Goal: Information Seeking & Learning: Learn about a topic

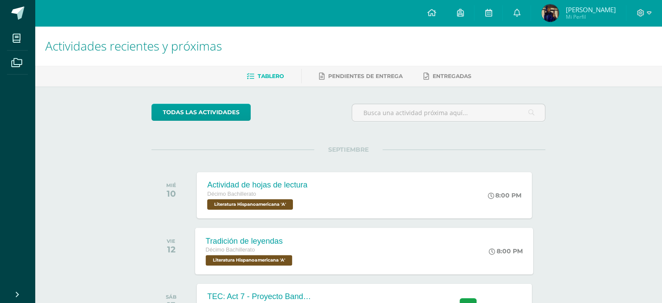
click at [239, 246] on span "Décimo Bachillerato" at bounding box center [230, 249] width 49 height 6
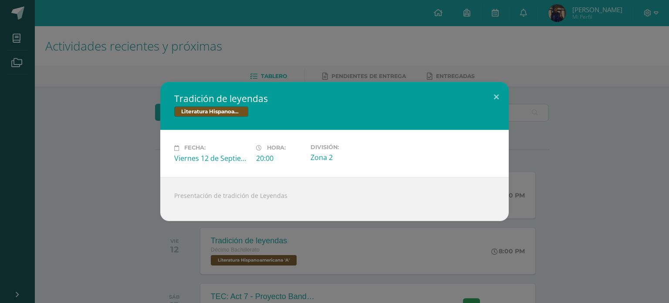
click at [128, 152] on div "Tradición de leyendas Literatura Hispanoamericana Fecha: [DATE] Hora: 20:00 Div…" at bounding box center [334, 151] width 662 height 138
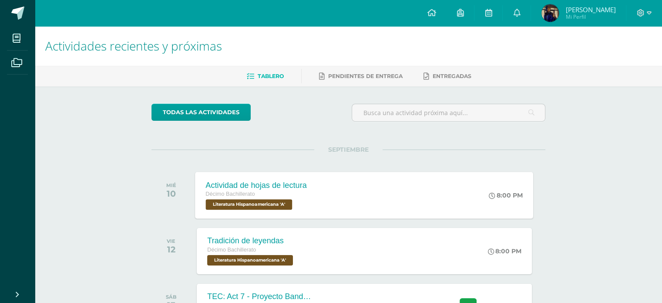
click at [236, 198] on div "Décimo Bachillerato" at bounding box center [256, 194] width 101 height 10
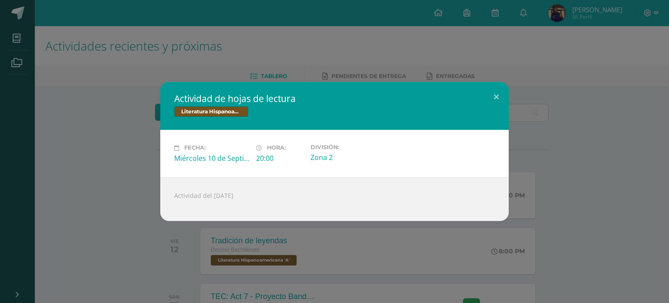
click at [53, 37] on div "Actividad de hojas de lectura Literatura Hispanoamericana Fecha: [DATE] Hora: 2…" at bounding box center [334, 151] width 669 height 303
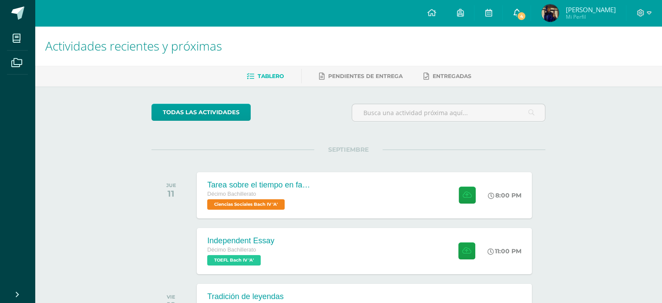
click at [518, 14] on span "4" at bounding box center [522, 16] width 10 height 10
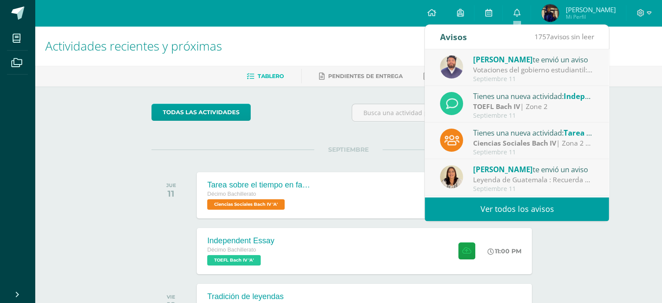
click at [499, 67] on div "Votaciones del gobierno estudiantil: Estimados padres de familia y estudiantes.…" at bounding box center [533, 70] width 121 height 10
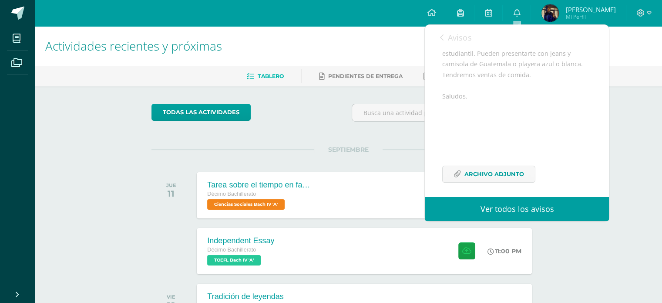
scroll to position [138, 0]
click at [484, 170] on span "Archivo Adjunto" at bounding box center [495, 169] width 60 height 16
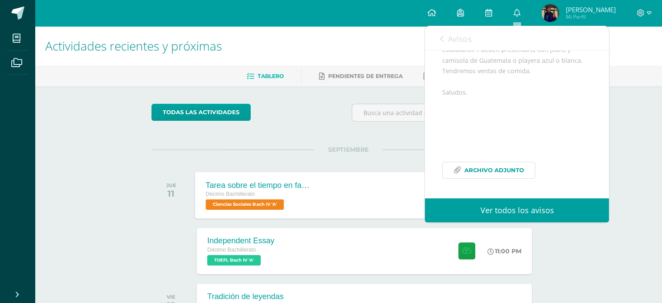
scroll to position [97, 0]
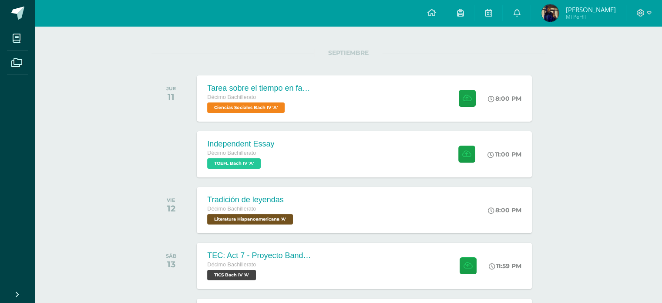
click at [147, 137] on div "todas las Actividades No tienes actividades Échale un vistazo a los demás perío…" at bounding box center [348, 265] width 429 height 551
click at [244, 111] on span "Ciencias Sociales Bach IV 'A'" at bounding box center [245, 107] width 78 height 10
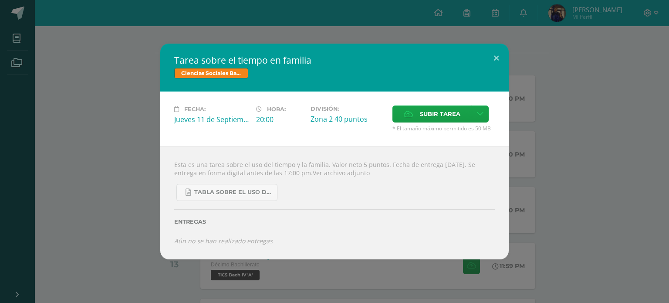
click at [118, 157] on div "Tarea sobre el tiempo en familia Ciencias Sociales [PERSON_NAME] IV Fecha: [DAT…" at bounding box center [334, 152] width 662 height 216
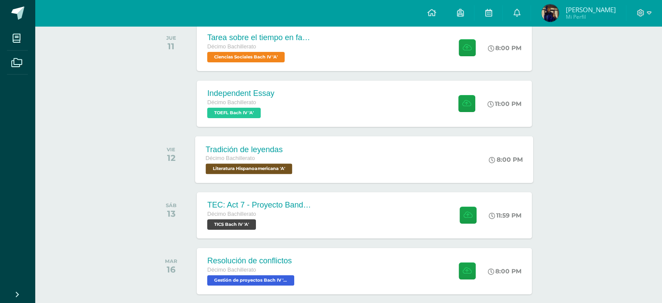
scroll to position [0, 0]
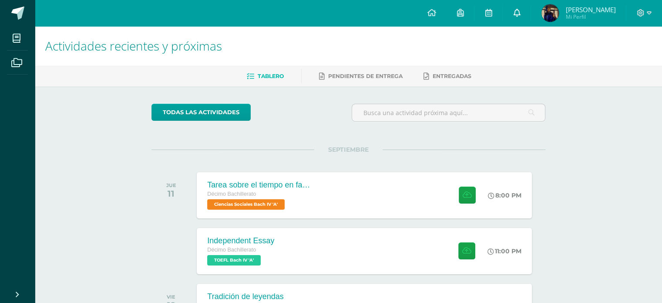
click at [516, 10] on icon at bounding box center [516, 13] width 7 height 8
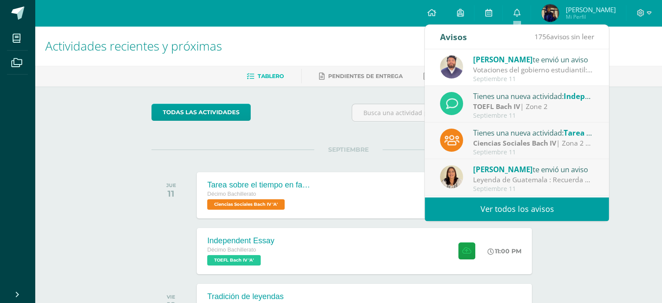
click at [499, 66] on div "Votaciones del gobierno estudiantil: Estimados padres de familia y estudiantes.…" at bounding box center [533, 70] width 121 height 10
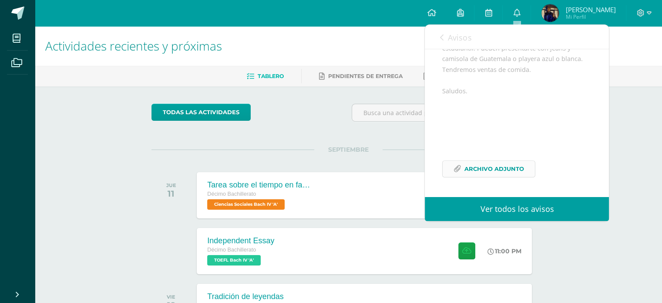
click at [481, 165] on span "Archivo Adjunto" at bounding box center [495, 169] width 60 height 16
